Goal: Task Accomplishment & Management: Use online tool/utility

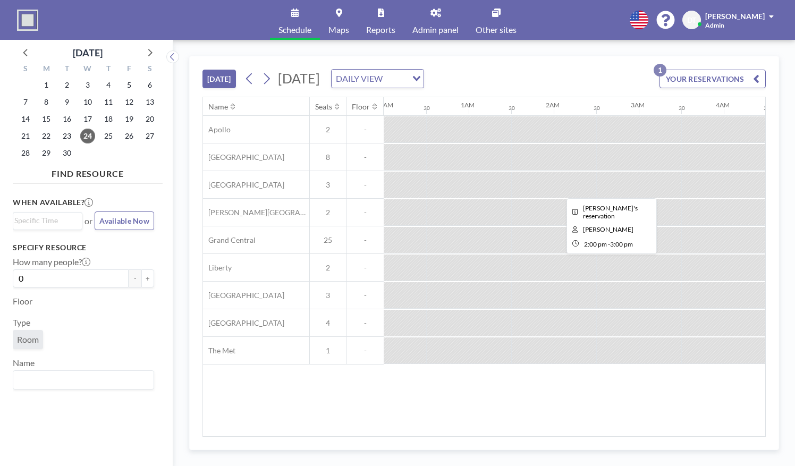
scroll to position [0, 1008]
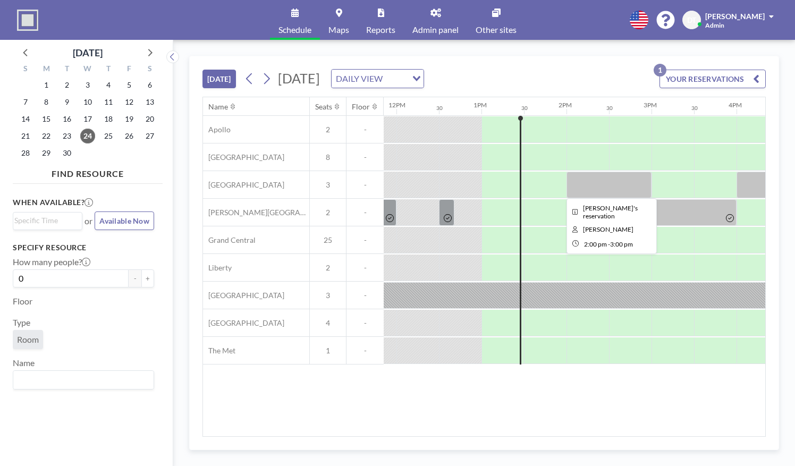
click at [594, 186] on div at bounding box center [609, 185] width 85 height 27
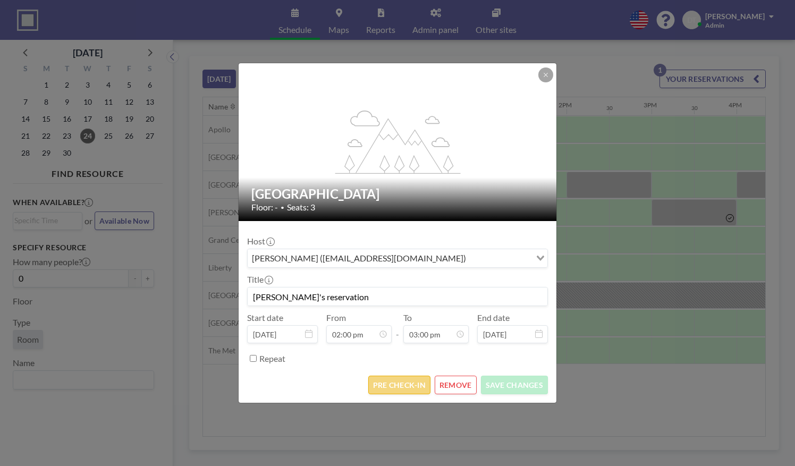
click at [392, 392] on button "PRE CHECK-IN" at bounding box center [399, 385] width 62 height 19
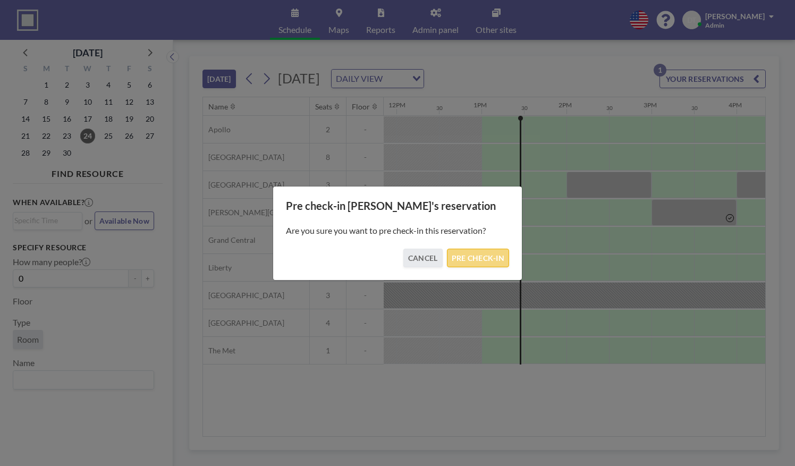
click at [506, 262] on button "PRE CHECK-IN" at bounding box center [478, 258] width 62 height 19
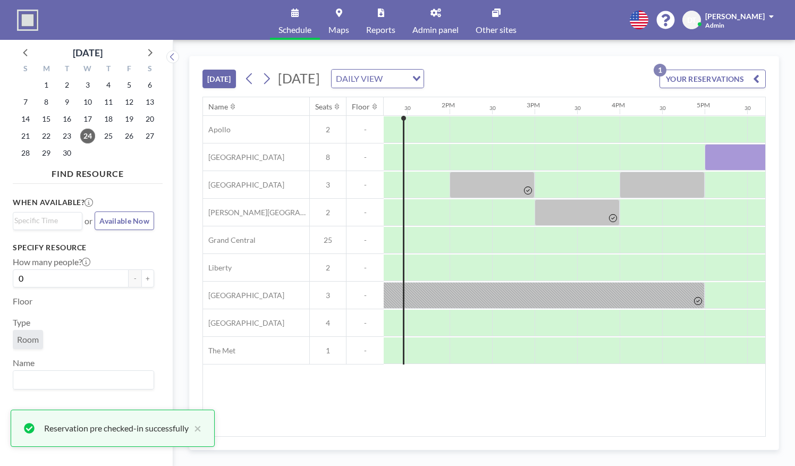
scroll to position [0, 1196]
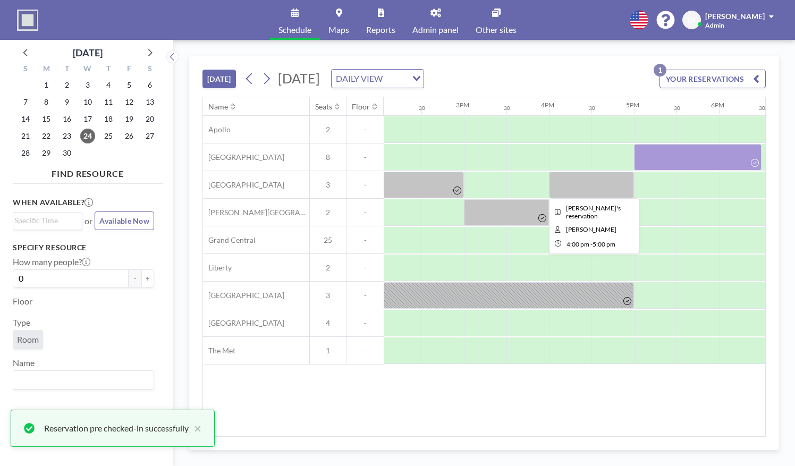
click at [593, 192] on div at bounding box center [591, 185] width 85 height 27
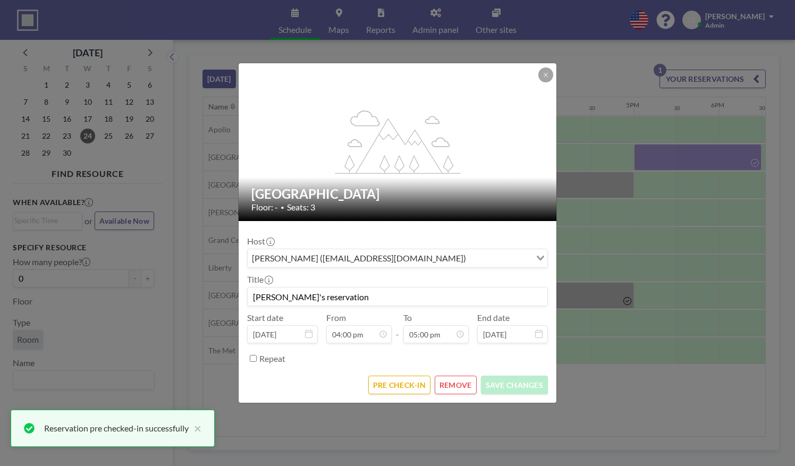
scroll to position [643, 0]
click at [394, 393] on button "PRE CHECK-IN" at bounding box center [399, 385] width 62 height 19
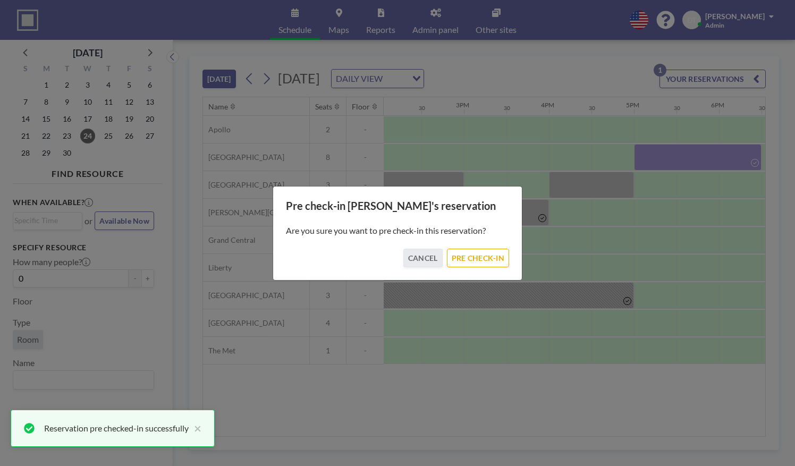
click at [493, 247] on div "Are you sure you want to pre check-in this reservation?" at bounding box center [397, 231] width 223 height 36
click at [480, 255] on button "PRE CHECK-IN" at bounding box center [478, 258] width 62 height 19
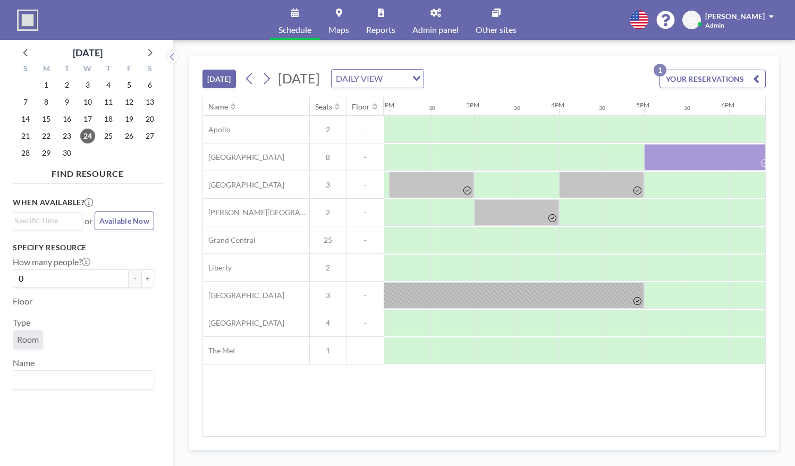
scroll to position [0, 1194]
drag, startPoint x: 540, startPoint y: 431, endPoint x: 510, endPoint y: 438, distance: 30.6
click at [510, 438] on div "[DATE] [DATE] DAILY VIEW Loading... YOUR RESERVATIONS 1 Name Seats Floor 12AM 3…" at bounding box center [484, 253] width 590 height 394
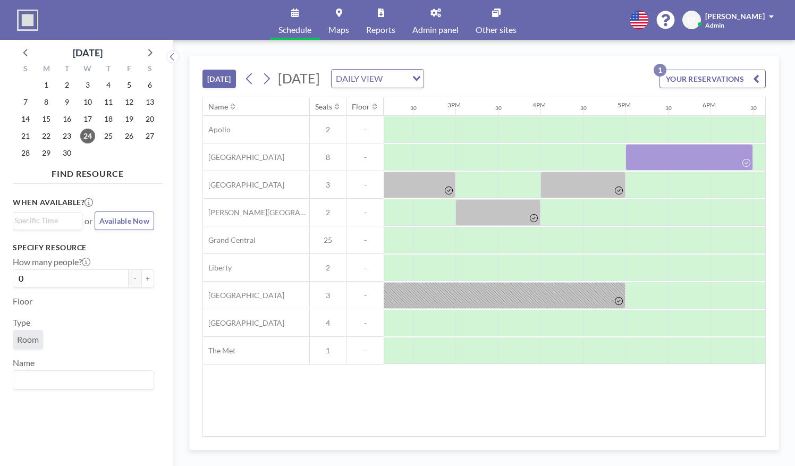
scroll to position [0, 1182]
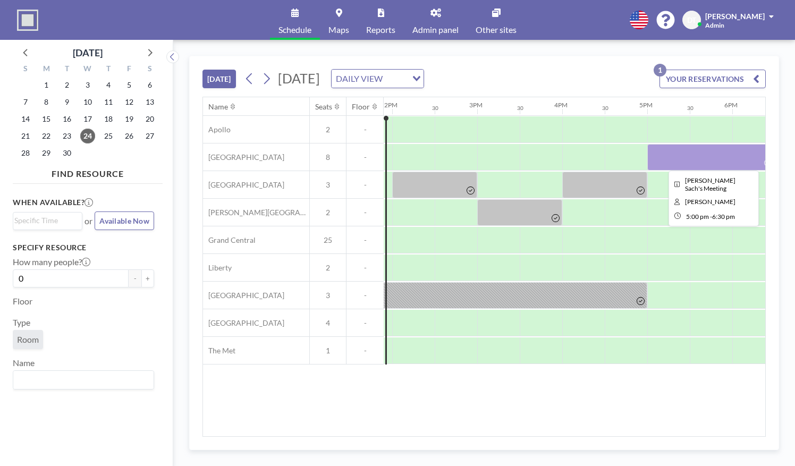
click at [657, 162] on div at bounding box center [712, 157] width 128 height 27
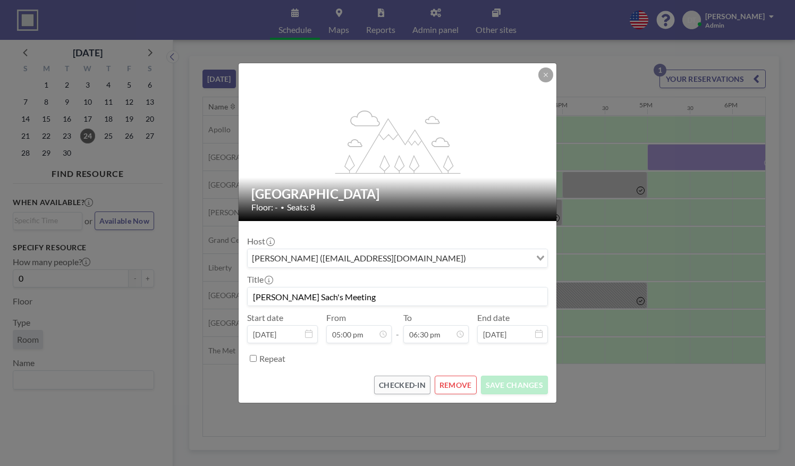
click at [657, 162] on div "flex-grow: 1.2; [GEOGRAPHIC_DATA] Floor: - • Seats: 8 Host [PERSON_NAME] ([EMAI…" at bounding box center [397, 233] width 795 height 466
